Goal: Find specific page/section: Find specific page/section

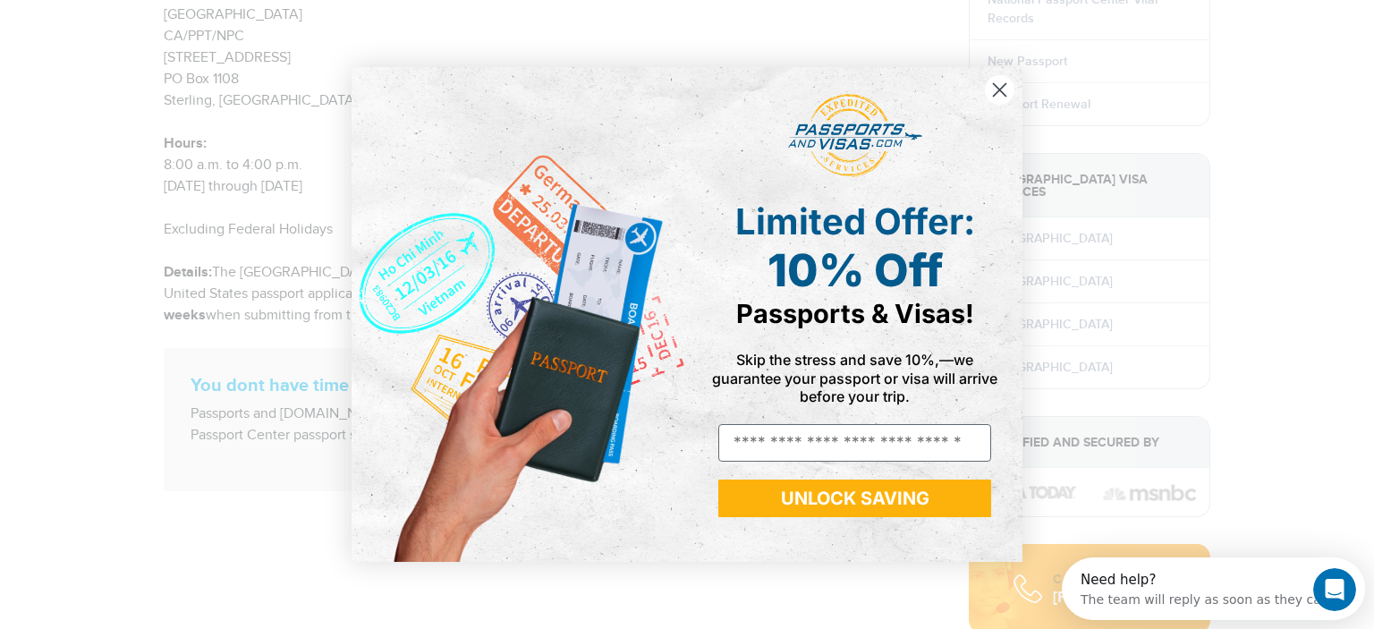
click at [998, 84] on circle "Close dialog" at bounding box center [1000, 90] width 30 height 30
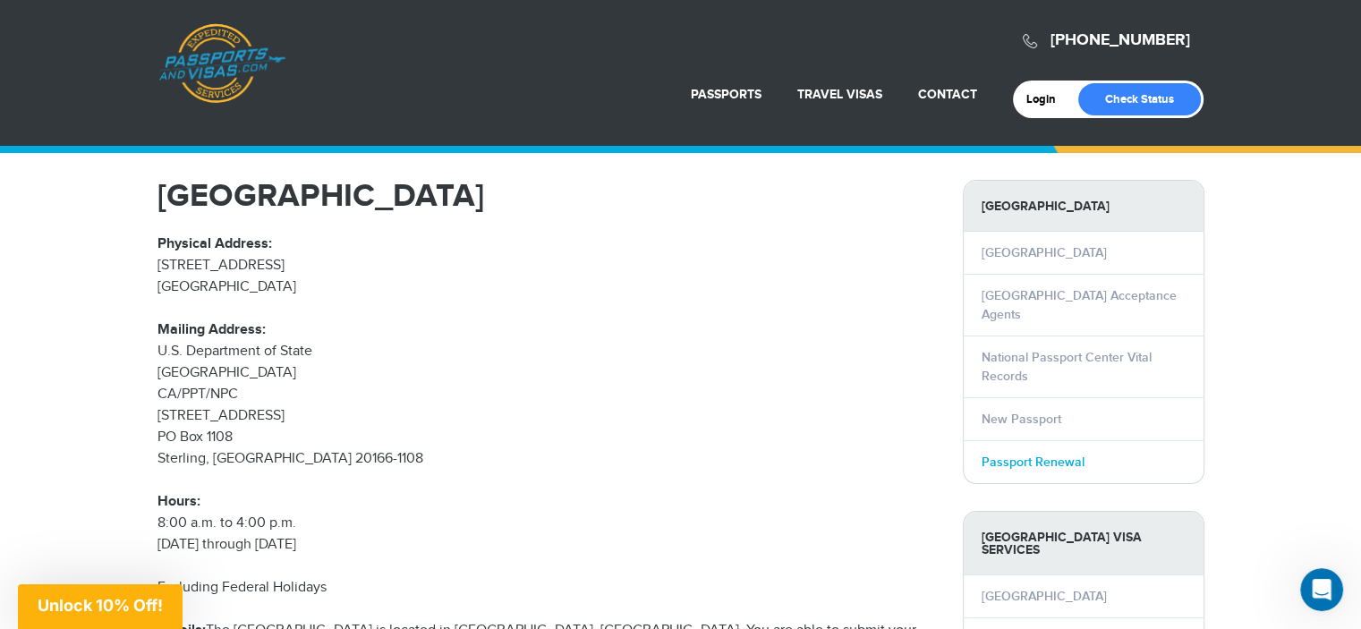
click at [1012, 468] on link "Passport Renewal" at bounding box center [1033, 462] width 103 height 15
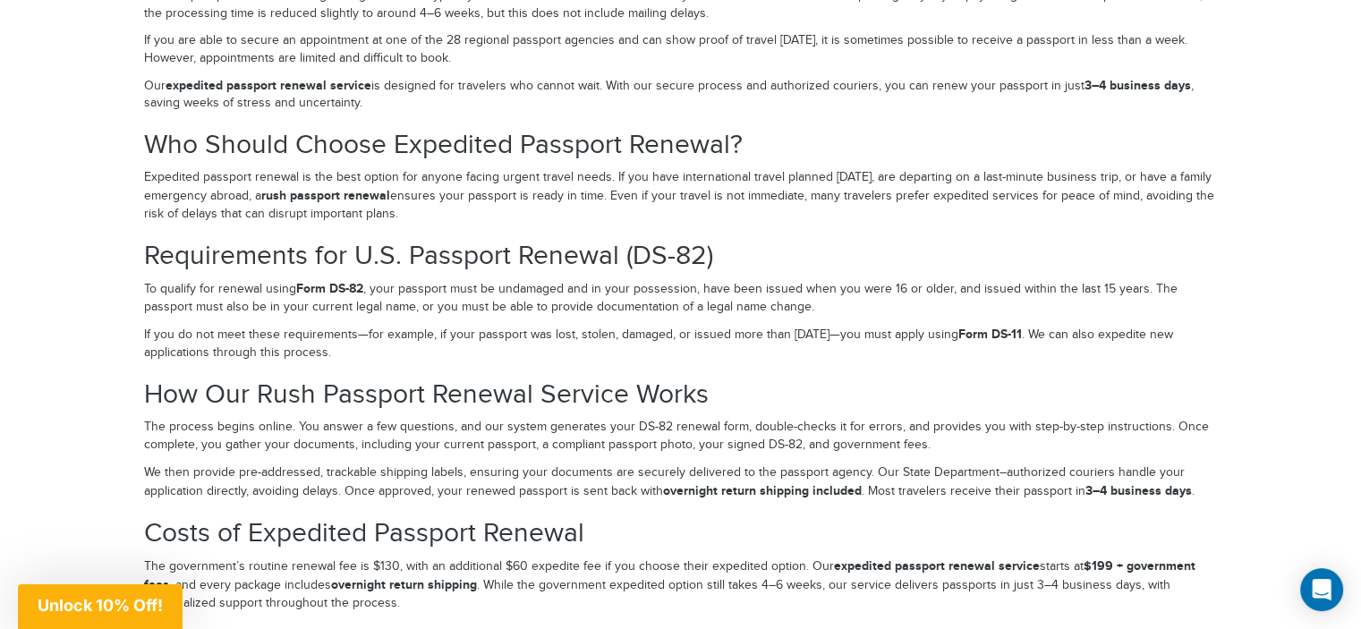
scroll to position [3042, 0]
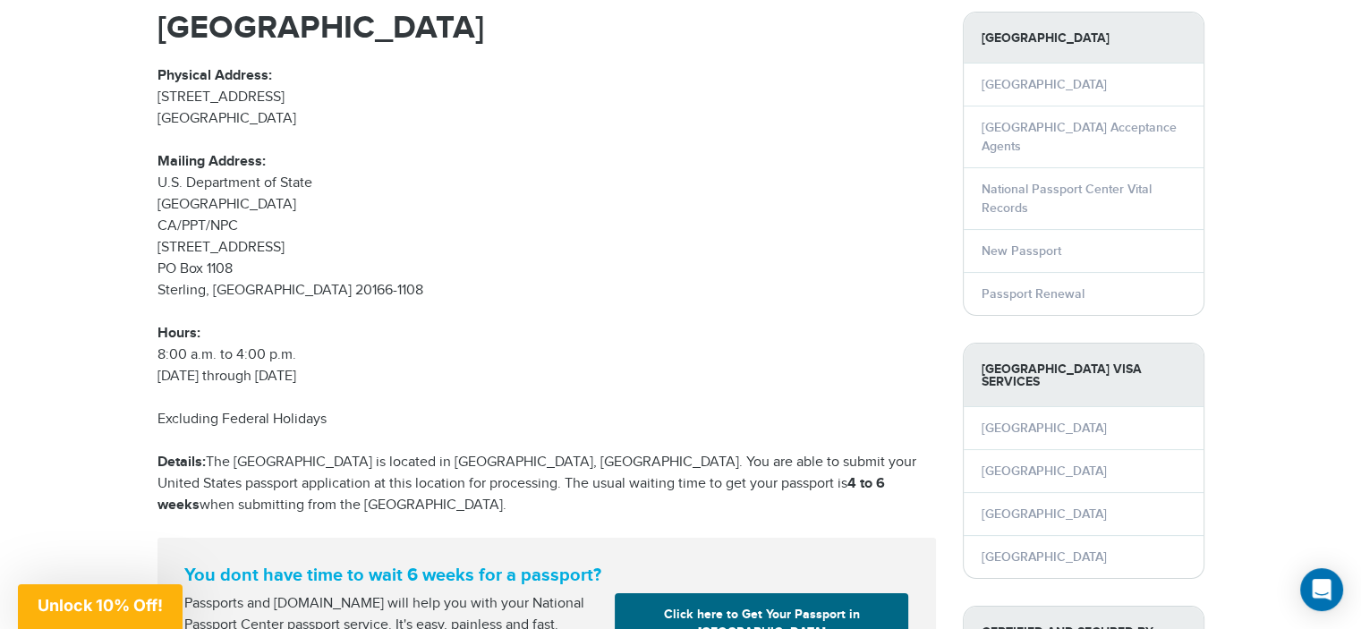
scroll to position [179, 0]
